Goal: Task Accomplishment & Management: Use online tool/utility

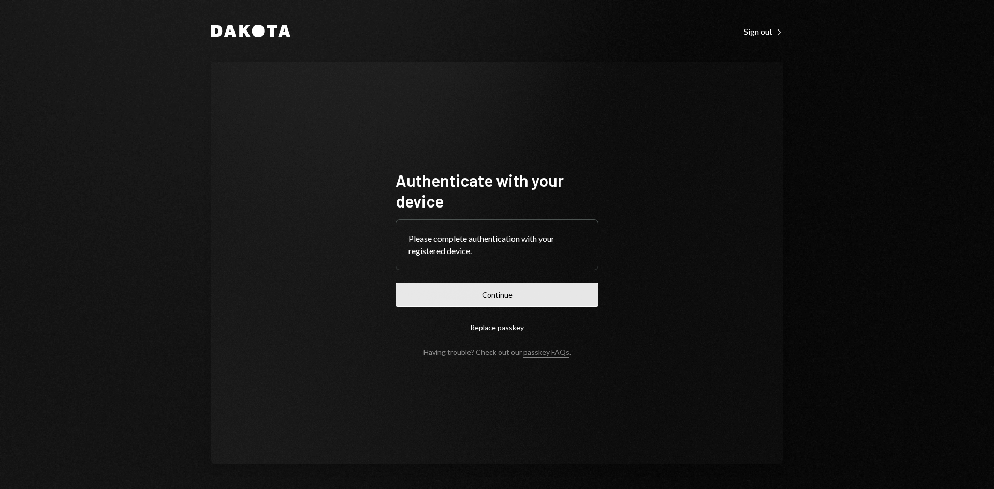
click at [501, 291] on button "Continue" at bounding box center [497, 295] width 203 height 24
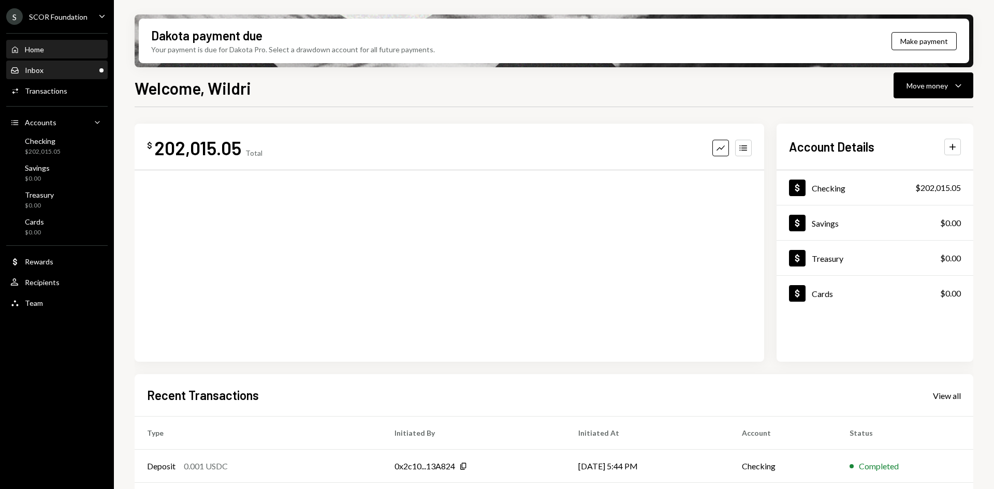
click at [77, 70] on div "Inbox Inbox" at bounding box center [56, 70] width 93 height 9
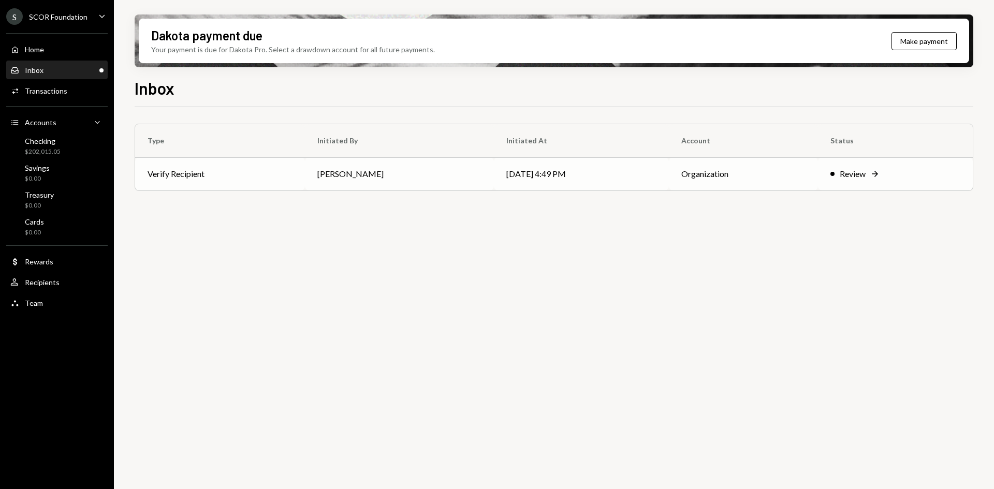
click at [474, 176] on td "[PERSON_NAME]" at bounding box center [399, 173] width 189 height 33
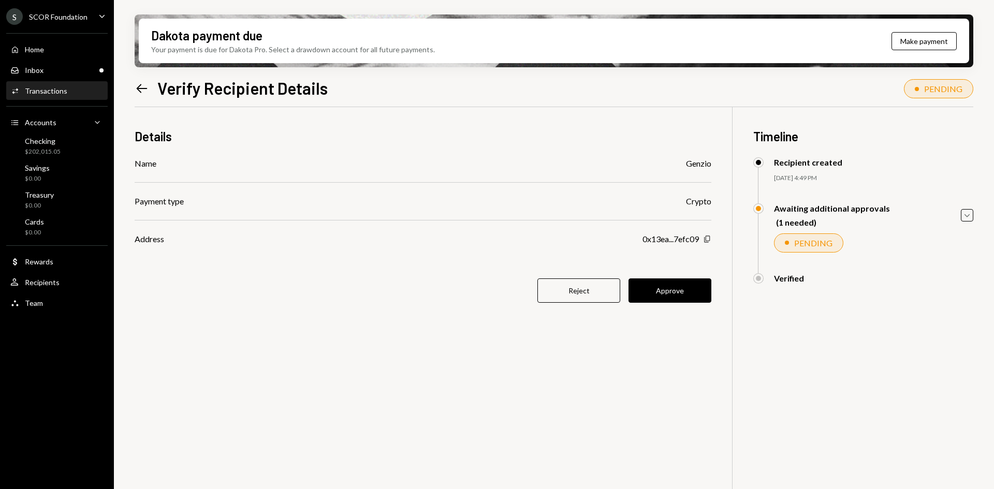
click at [706, 239] on icon "button" at bounding box center [707, 239] width 6 height 7
click at [711, 240] on div "Details Name Genzio Payment type Crypto Address 0x13ea...7efc09 Copy Reject App…" at bounding box center [554, 351] width 839 height 489
click at [708, 240] on icon "Copy" at bounding box center [707, 239] width 8 height 8
click at [682, 284] on button "Approve" at bounding box center [670, 291] width 83 height 24
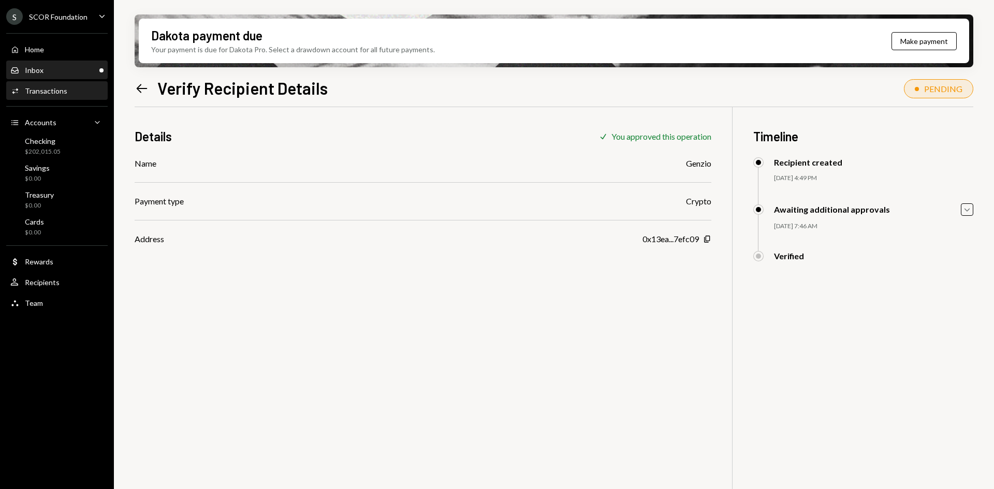
click at [68, 70] on div "Inbox Inbox" at bounding box center [56, 70] width 93 height 9
